Goal: Obtain resource: Obtain resource

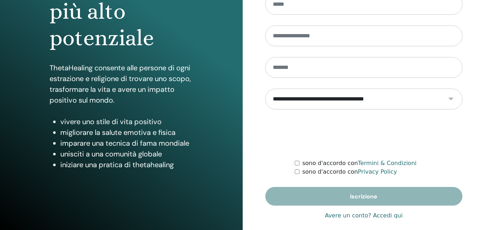
scroll to position [115, 0]
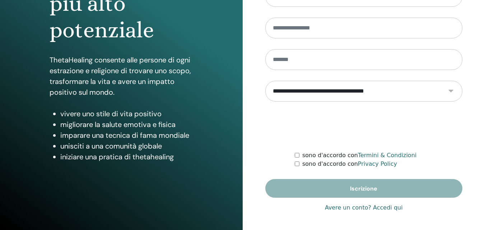
click at [379, 209] on link "Avere un conto? Accedi qui" at bounding box center [364, 208] width 78 height 9
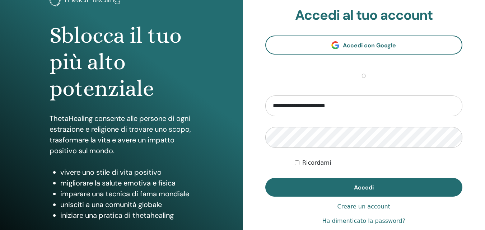
scroll to position [56, 0]
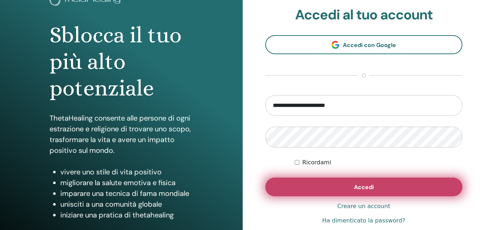
click at [304, 183] on button "Accedi" at bounding box center [364, 187] width 198 height 19
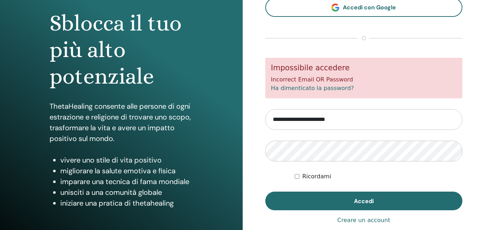
scroll to position [73, 0]
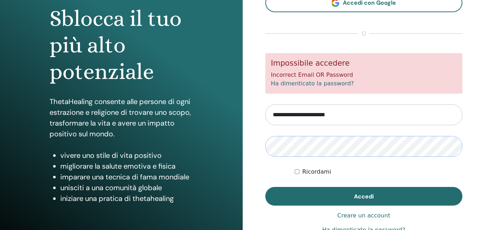
click at [263, 147] on div "**********" at bounding box center [364, 99] width 243 height 345
drag, startPoint x: 340, startPoint y: 113, endPoint x: 226, endPoint y: 127, distance: 115.5
click at [226, 127] on div "Sblocca il tuo più alto potenziale ThetaHealing consente alle persone di ogni e…" at bounding box center [242, 99] width 485 height 345
type input "**********"
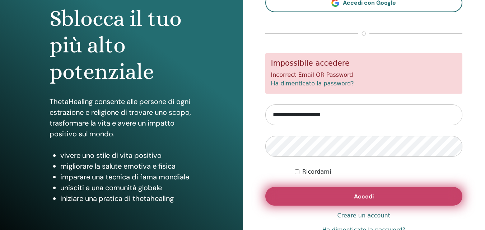
click at [304, 193] on button "Accedi" at bounding box center [364, 196] width 198 height 19
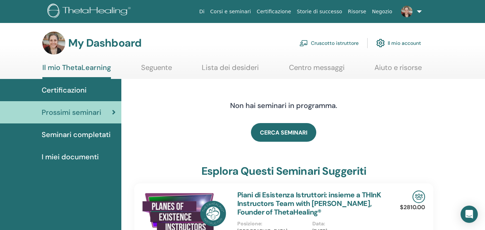
click at [355, 44] on link "Cruscotto istruttore" at bounding box center [329, 43] width 59 height 16
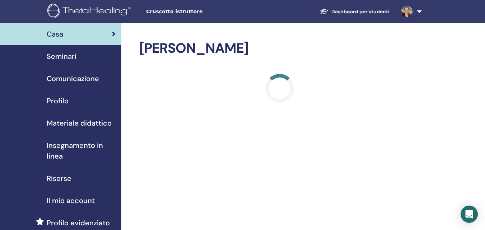
click at [77, 125] on span "Materiale didattico" at bounding box center [79, 123] width 65 height 11
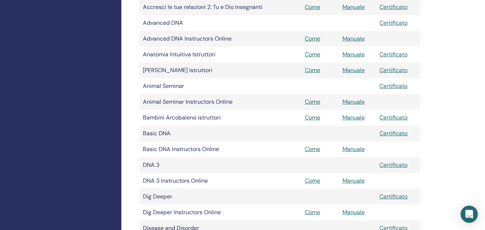
scroll to position [250, 0]
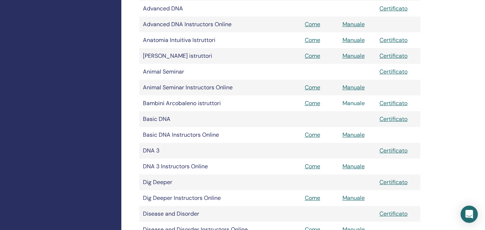
click at [343, 105] on link "Manuale" at bounding box center [354, 103] width 22 height 8
